Goal: Use online tool/utility: Use online tool/utility

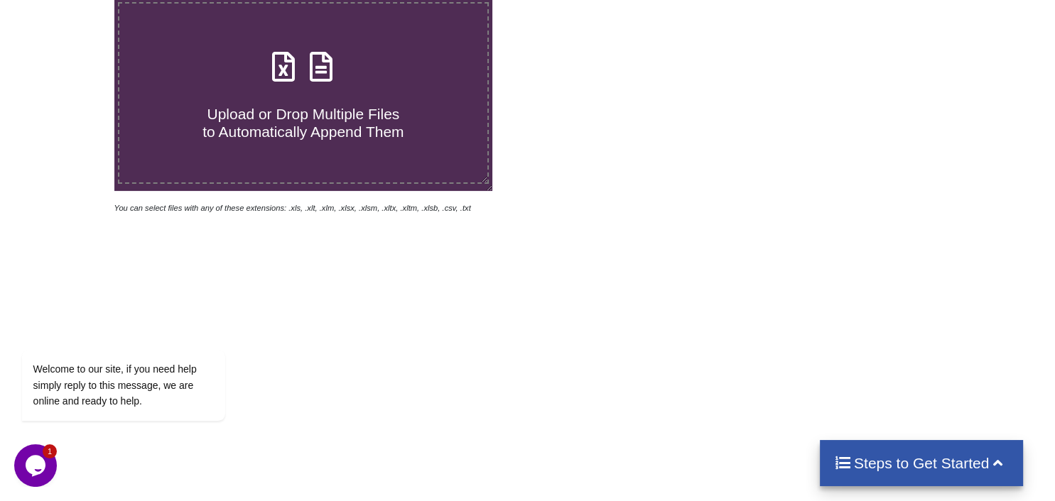
click at [373, 114] on label "Upload or Drop Multiple Files to Automatically Append Them" at bounding box center [303, 93] width 371 height 182
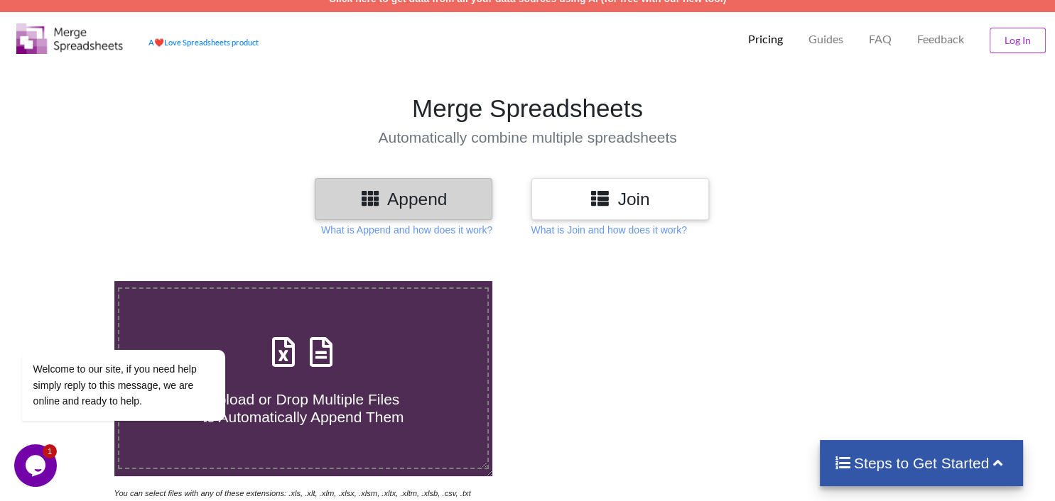
type input "C:\fakepath\40-47M (1)-2.xlsx"
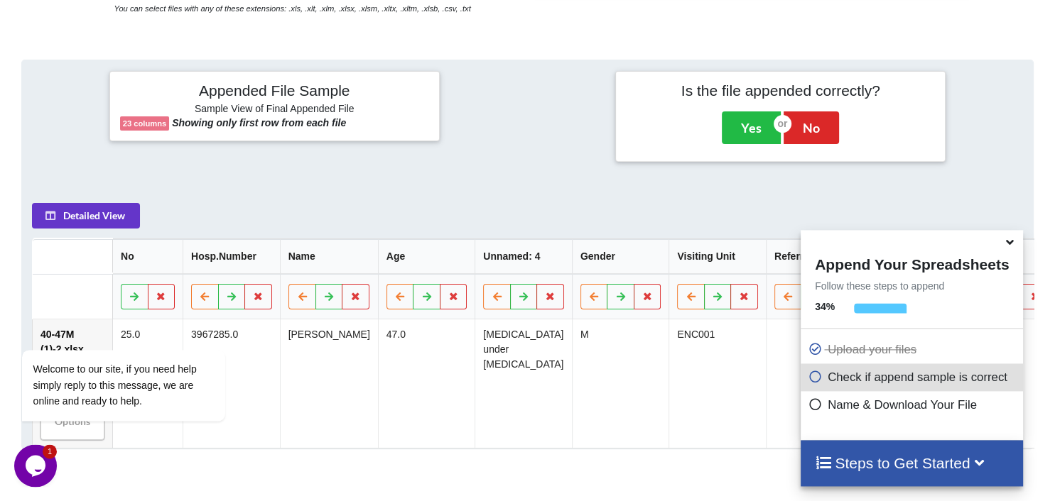
scroll to position [581, 0]
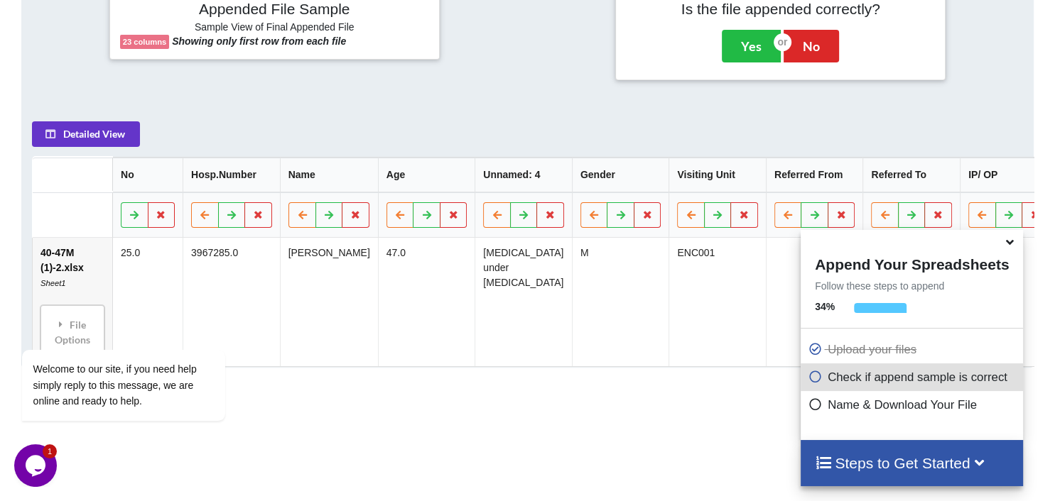
click at [1016, 246] on icon at bounding box center [1009, 240] width 15 height 13
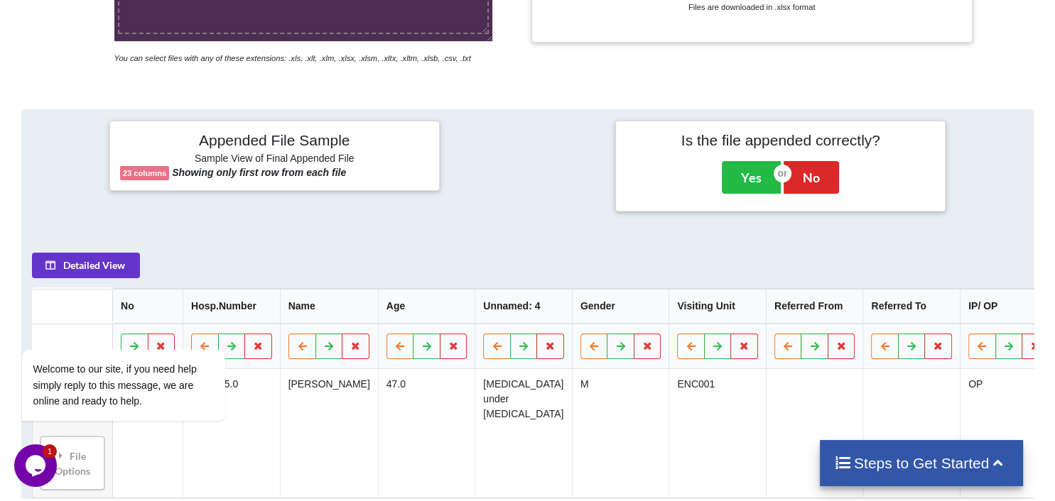
scroll to position [150, 0]
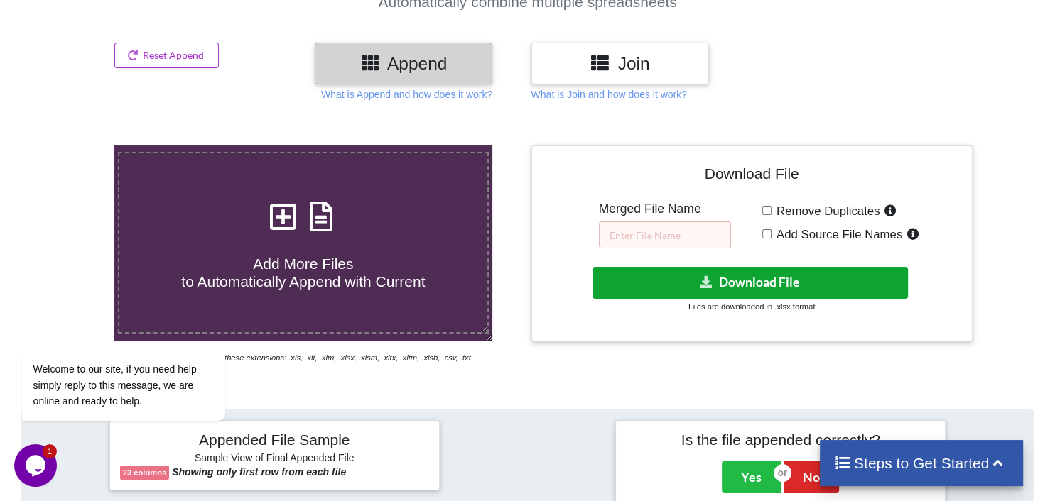
click at [749, 267] on button "Download File" at bounding box center [749, 283] width 315 height 32
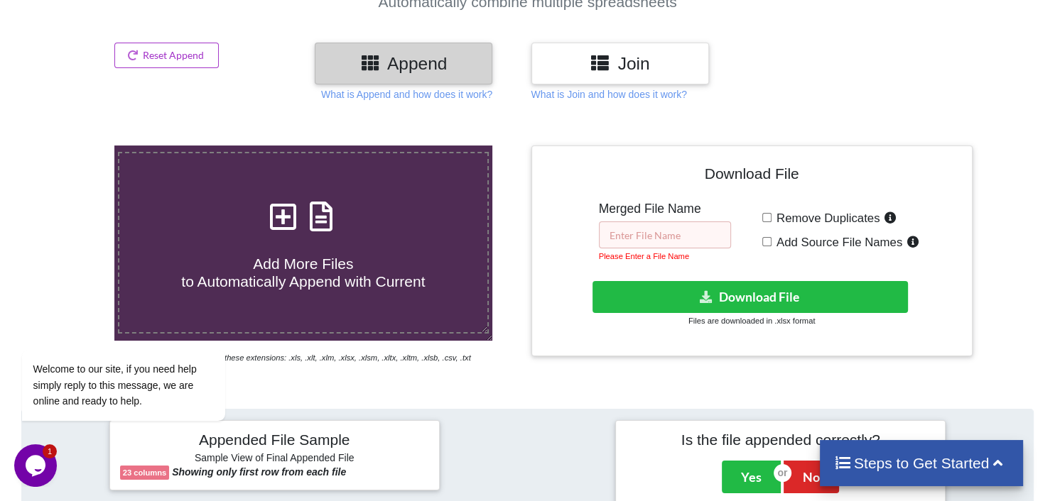
click at [703, 222] on input "text" at bounding box center [665, 235] width 132 height 27
click at [687, 222] on input "text" at bounding box center [665, 235] width 132 height 27
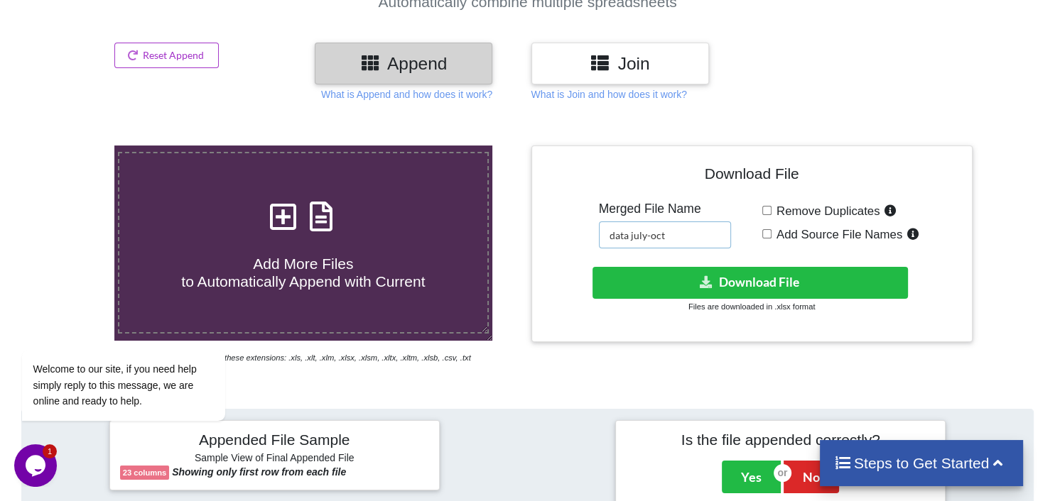
click at [619, 222] on input "data july-oct" at bounding box center [665, 235] width 132 height 27
click at [616, 222] on input "data july-oct" at bounding box center [665, 235] width 132 height 27
type input "data- july-oct"
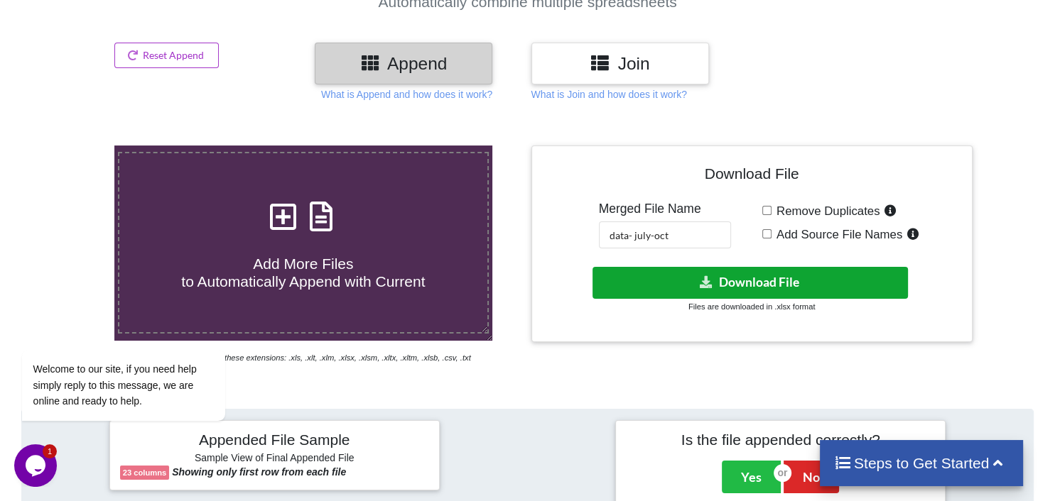
click at [746, 267] on button "Download File" at bounding box center [749, 283] width 315 height 32
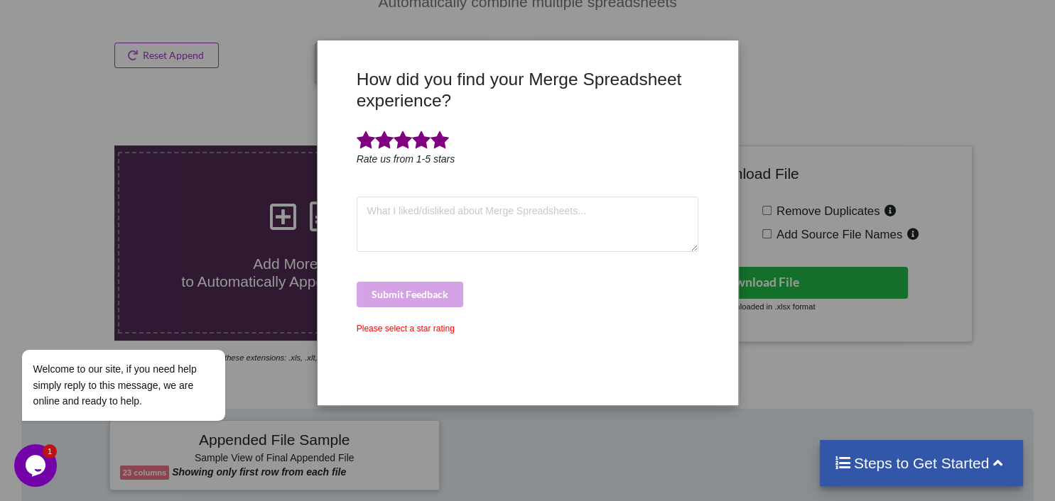
click at [439, 140] on span at bounding box center [439, 141] width 18 height 20
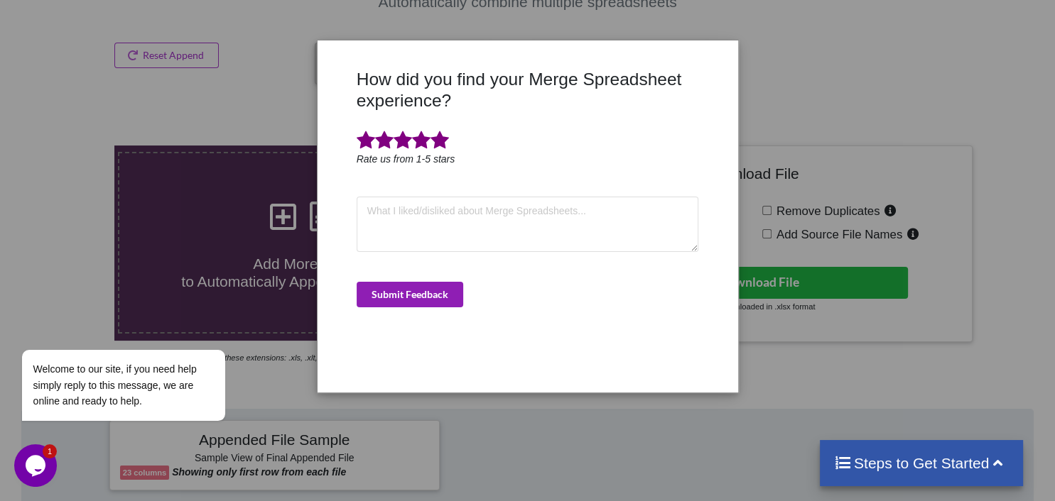
click at [418, 293] on button "Submit Feedback" at bounding box center [410, 295] width 107 height 26
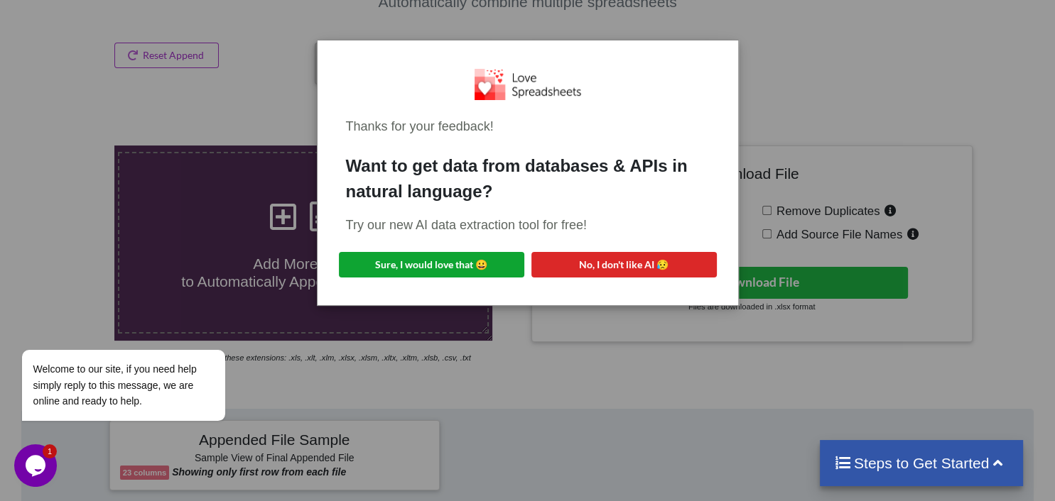
click at [450, 270] on button "Sure, I would love that 😀" at bounding box center [431, 265] width 185 height 26
